Goal: Contribute content: Contribute content

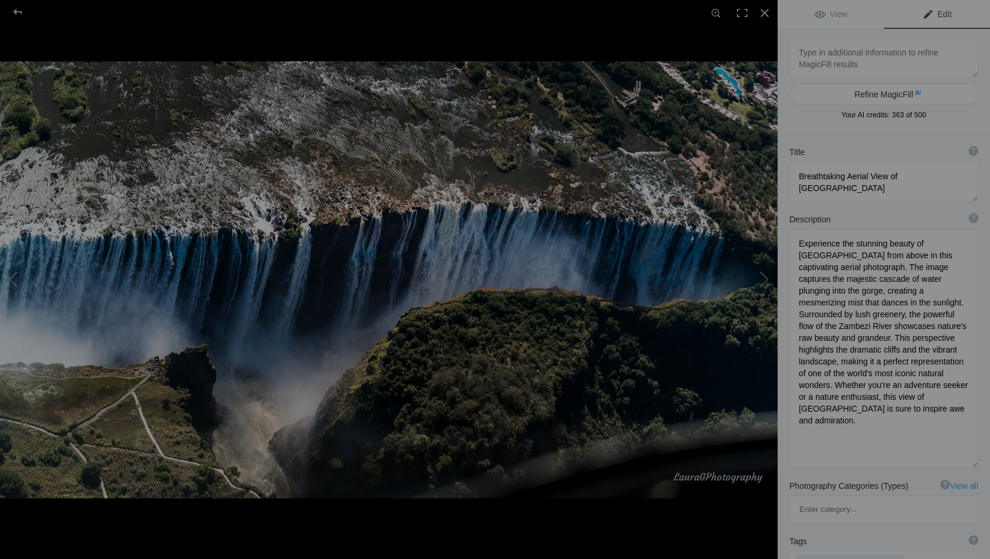
scroll to position [46, 0]
drag, startPoint x: 843, startPoint y: 287, endPoint x: 800, endPoint y: 290, distance: 43.8
click at [800, 290] on textarea at bounding box center [883, 348] width 189 height 239
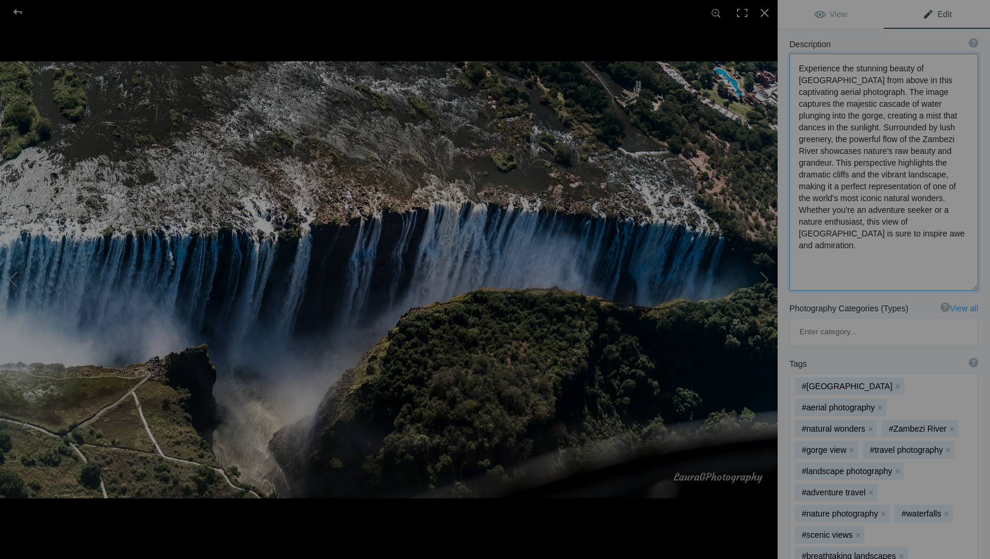
scroll to position [214, 0]
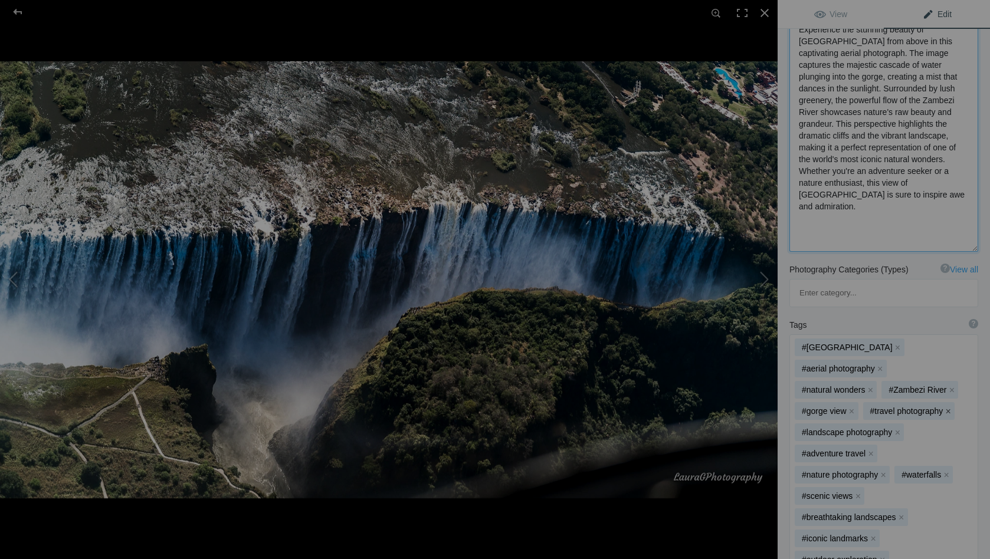
type textarea "Experience the stunning beauty of [GEOGRAPHIC_DATA] from above in this captivat…"
click at [947, 407] on button "x" at bounding box center [948, 411] width 8 height 8
click at [868, 428] on button "x" at bounding box center [870, 432] width 8 height 8
click at [879, 428] on button "x" at bounding box center [883, 432] width 8 height 8
click at [848, 428] on button "x" at bounding box center [846, 432] width 8 height 8
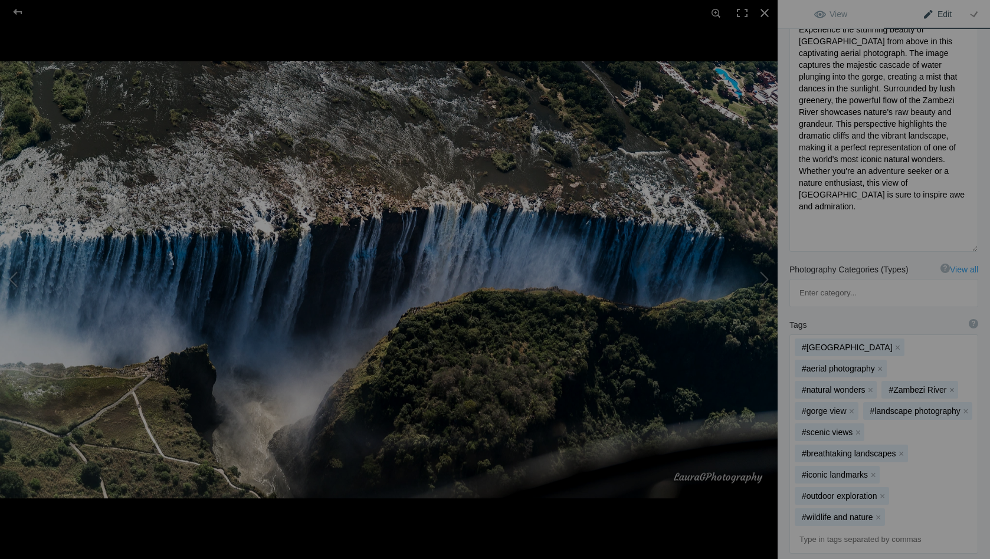
click at [859, 428] on button "x" at bounding box center [857, 432] width 8 height 8
click at [879, 471] on button "x" at bounding box center [882, 475] width 8 height 8
click at [882, 471] on button "x" at bounding box center [878, 475] width 8 height 8
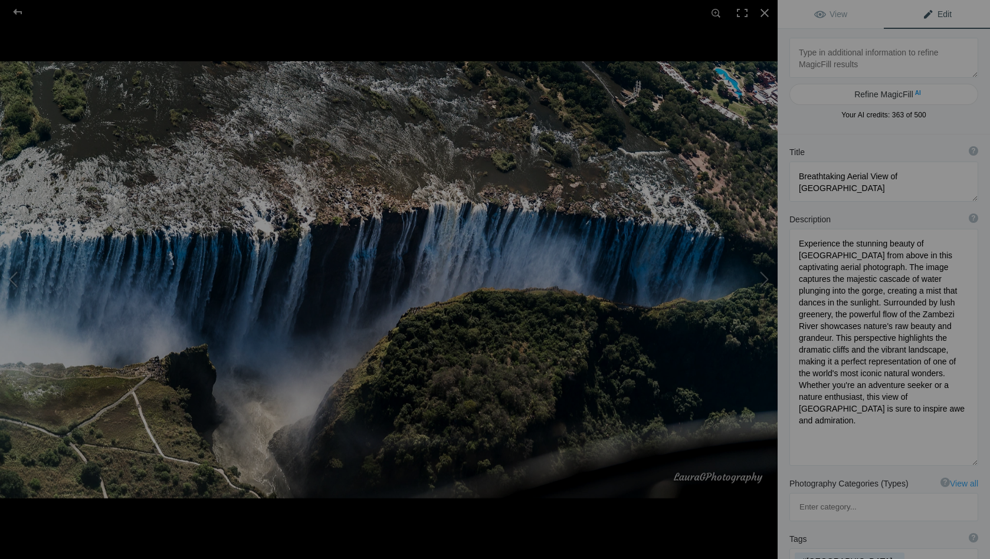
scroll to position [0, 0]
click at [764, 278] on button at bounding box center [733, 279] width 88 height 201
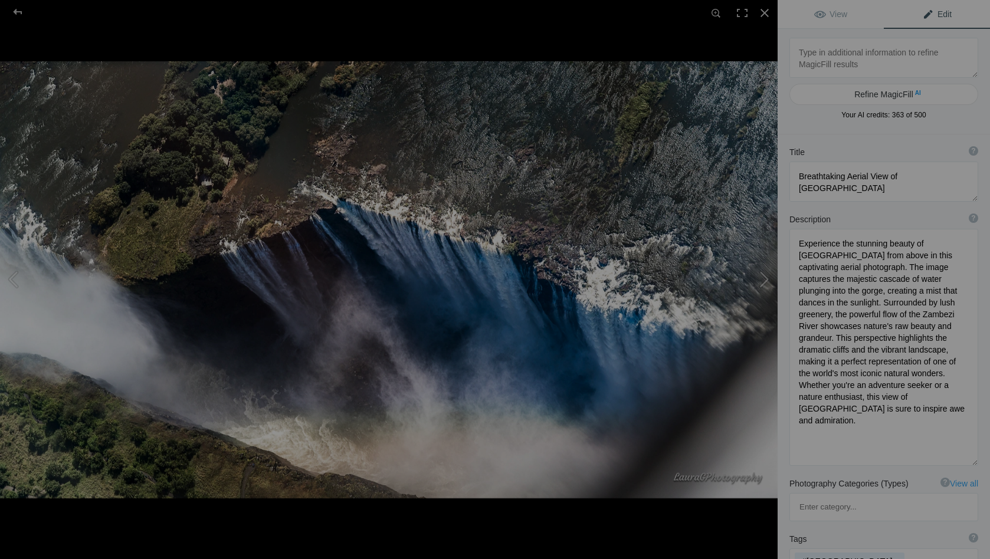
type textarea "[GEOGRAPHIC_DATA]"
type textarea "Victoria_Falls_NZ65195.jpg"
